Goal: Find specific page/section: Find specific page/section

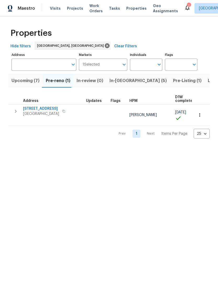
click at [41, 109] on span "[STREET_ADDRESS]" at bounding box center [41, 108] width 36 height 5
click at [72, 8] on span "Projects" at bounding box center [75, 8] width 16 height 5
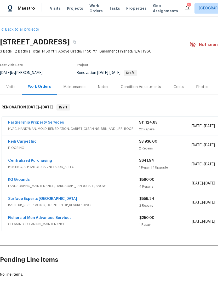
click at [9, 90] on div "Visits" at bounding box center [11, 86] width 22 height 15
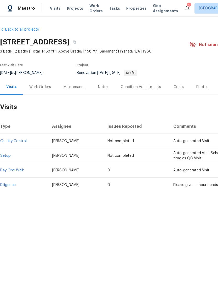
click at [12, 186] on link "Diligence" at bounding box center [7, 185] width 15 height 4
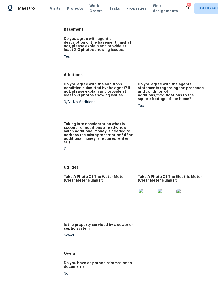
scroll to position [716, 0]
click at [184, 189] on img at bounding box center [184, 197] width 17 height 17
